Goal: Go to known website: Go to known website

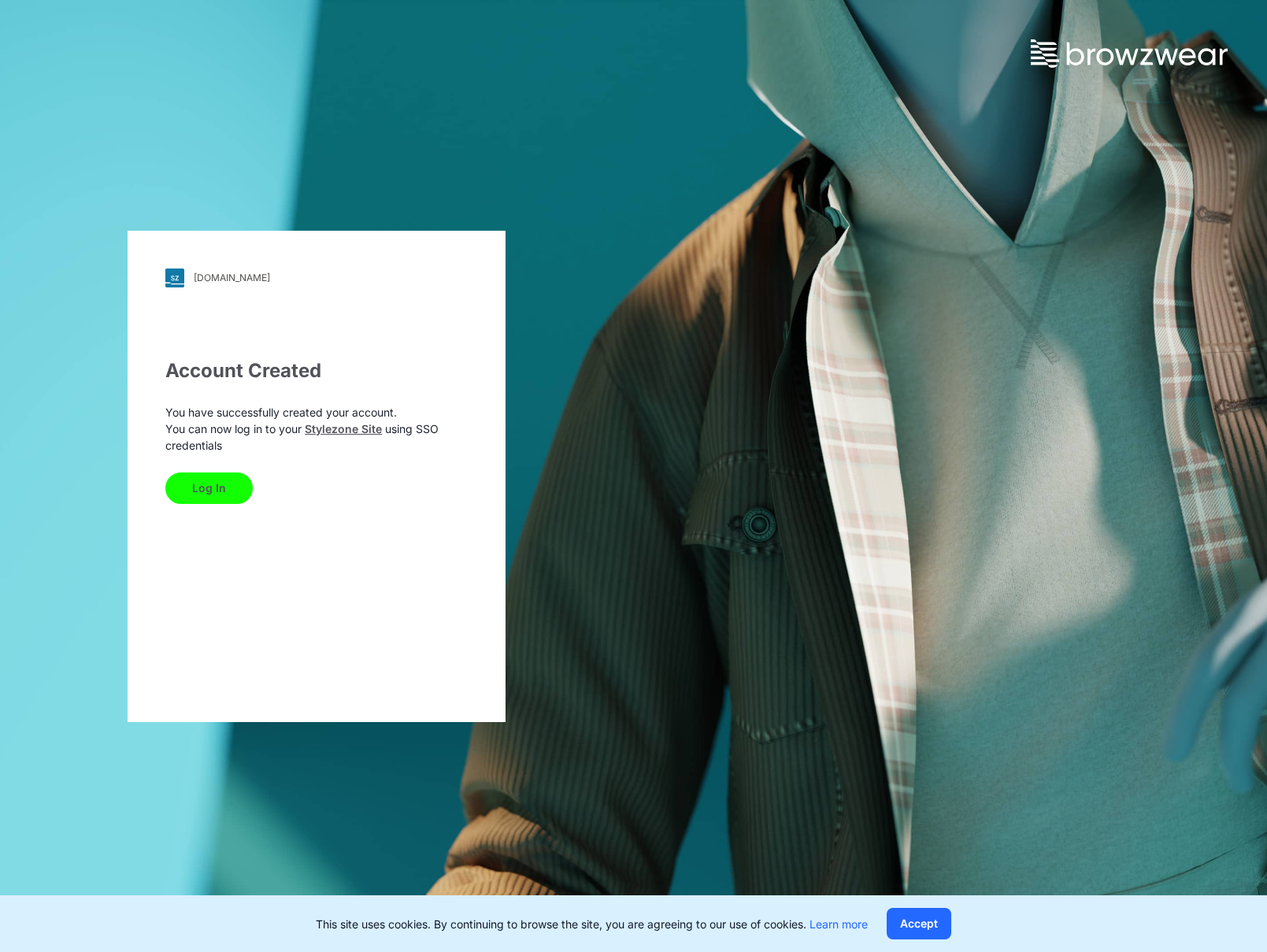
click at [225, 479] on button "Log In" at bounding box center [209, 487] width 88 height 31
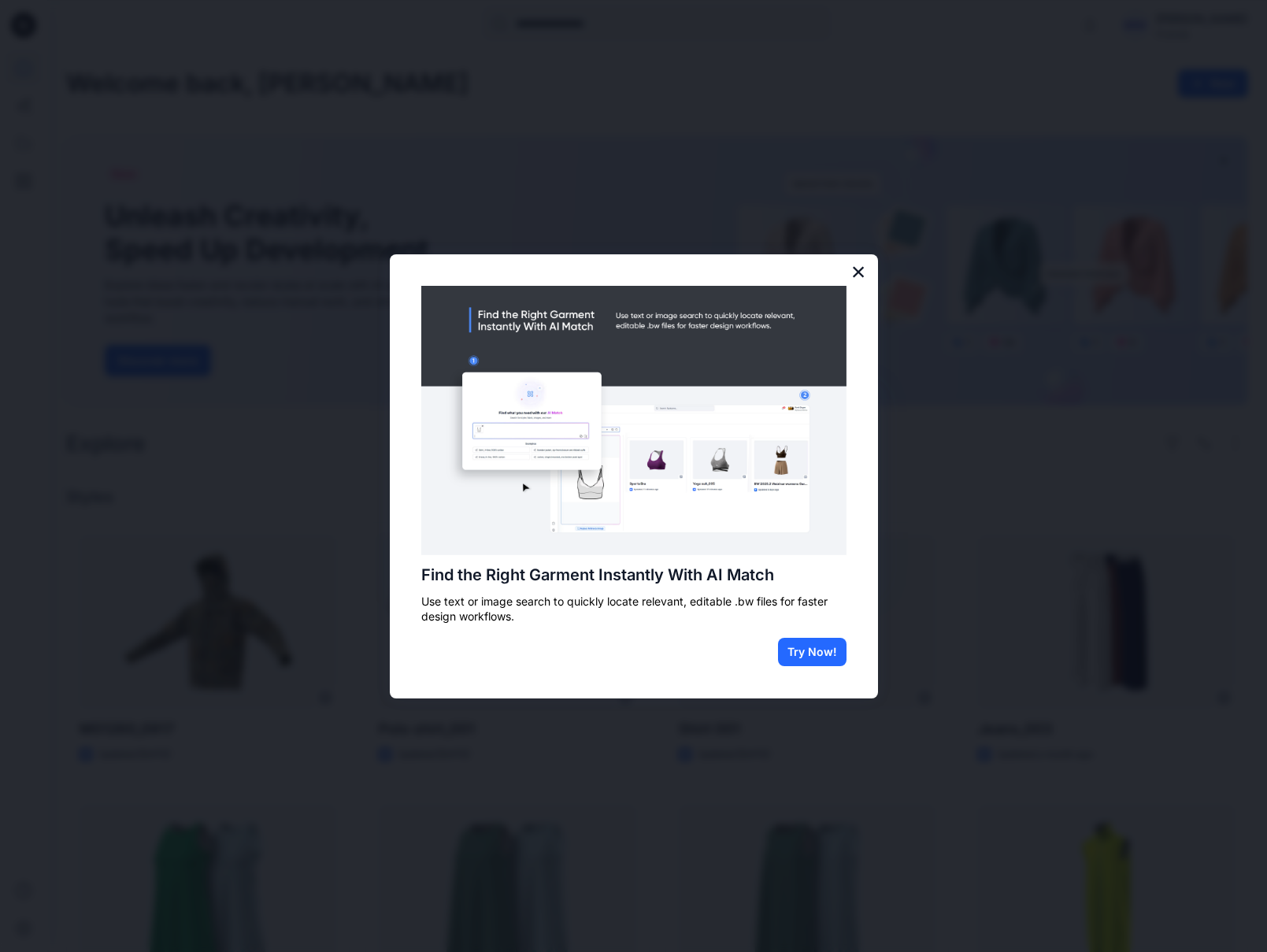
click at [860, 274] on button "×" at bounding box center [859, 272] width 15 height 25
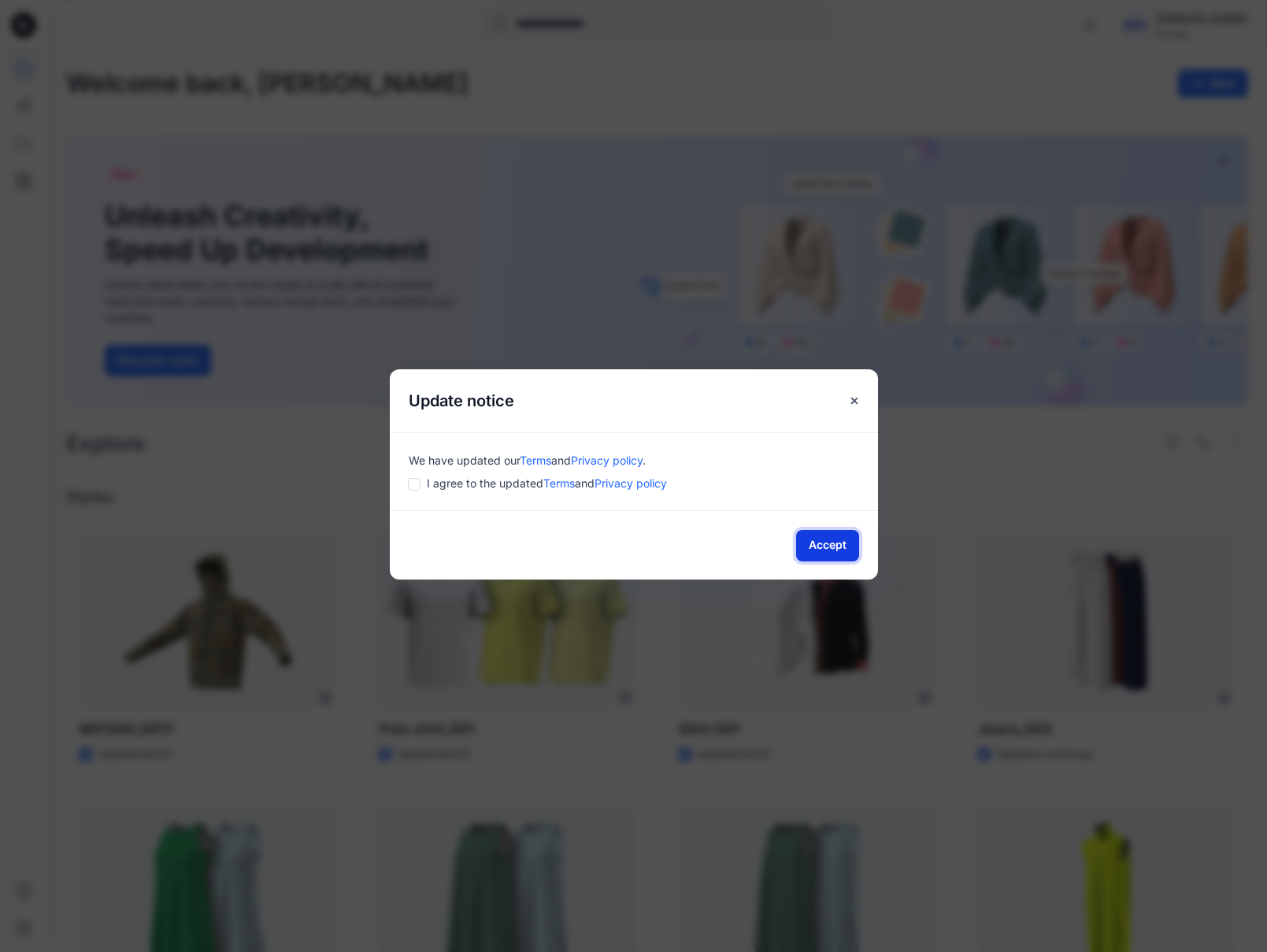
click at [845, 549] on button "Accept" at bounding box center [828, 545] width 63 height 31
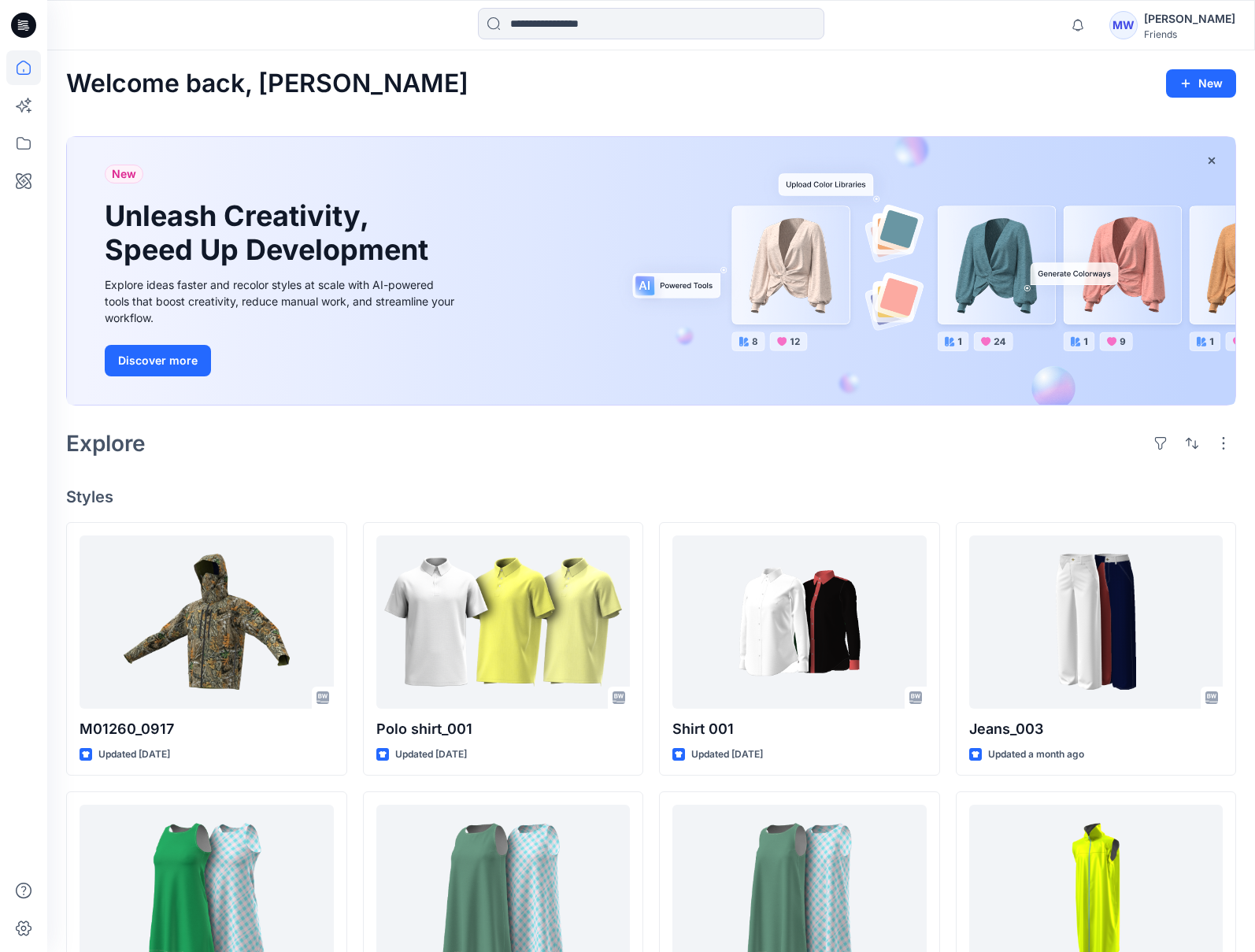
click at [964, 36] on div "Notifications [PERSON_NAME] all as read View all notifications MW [PERSON_NAME]…" at bounding box center [651, 24] width 1207 height 35
